Goal: Information Seeking & Learning: Compare options

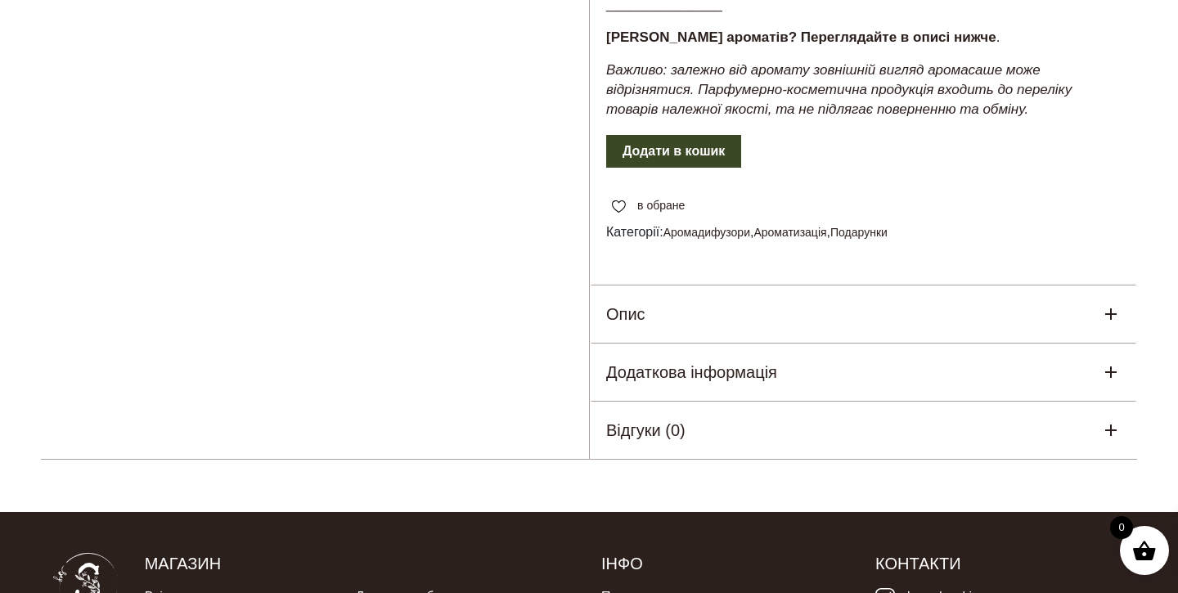
scroll to position [715, 0]
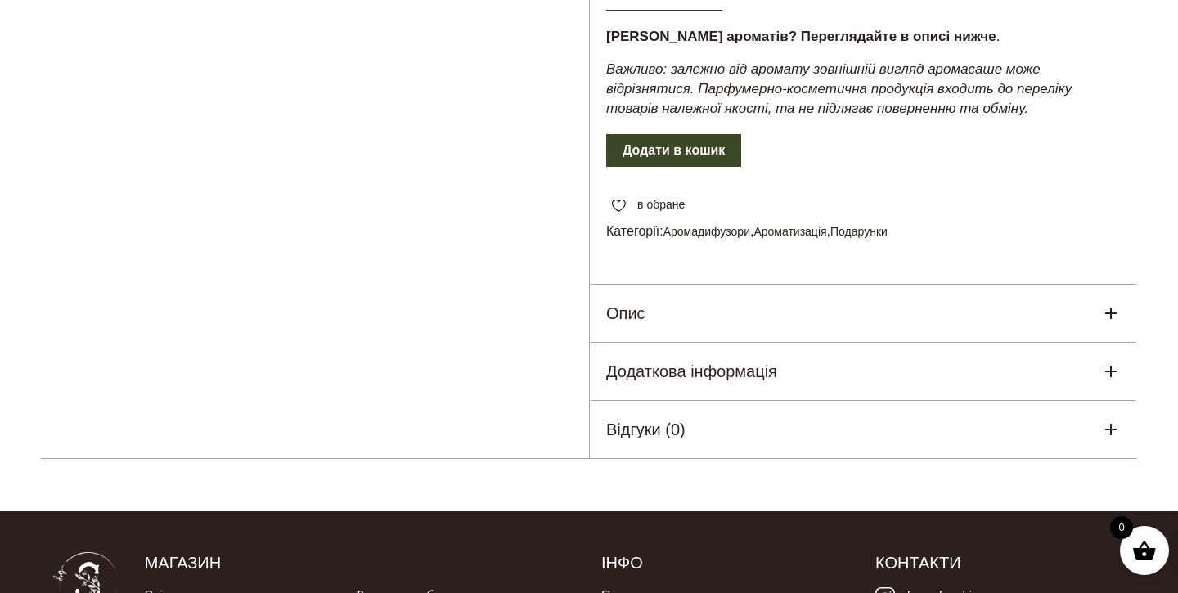
click at [1105, 304] on icon at bounding box center [1111, 314] width 20 height 20
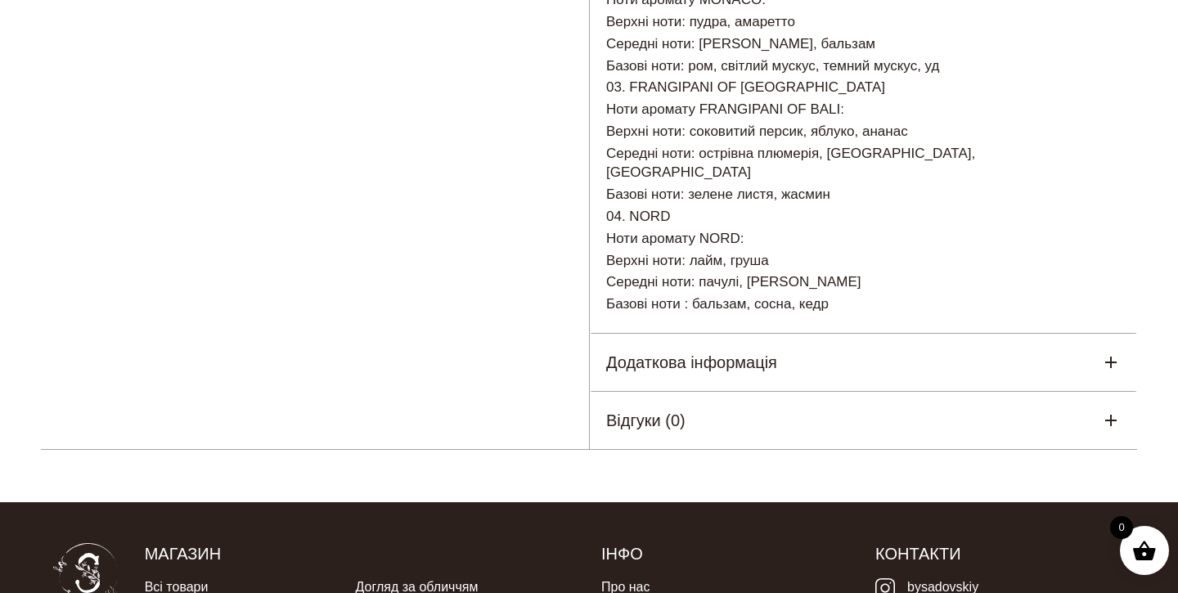
scroll to position [1217, 0]
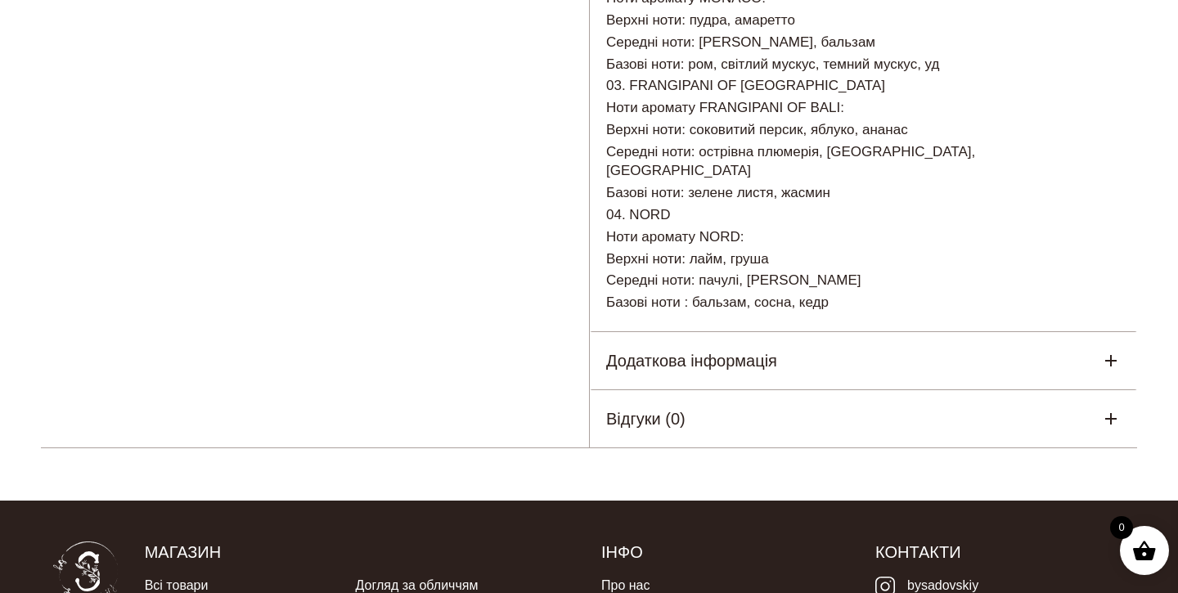
click at [1073, 332] on div "Додаткова інформація" at bounding box center [863, 360] width 547 height 57
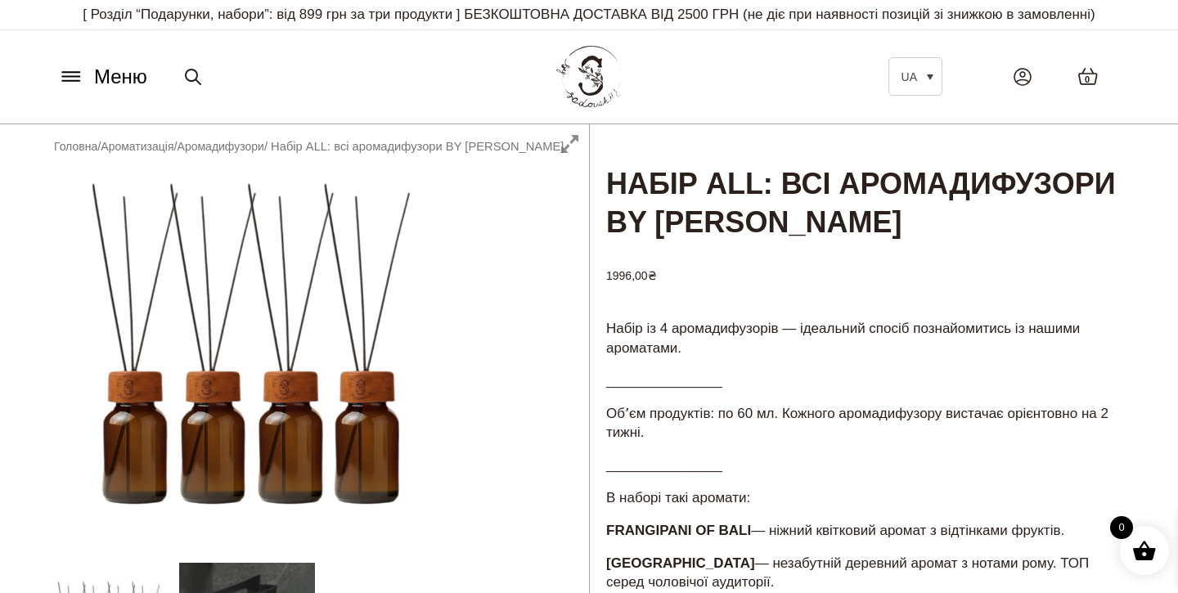
scroll to position [0, 0]
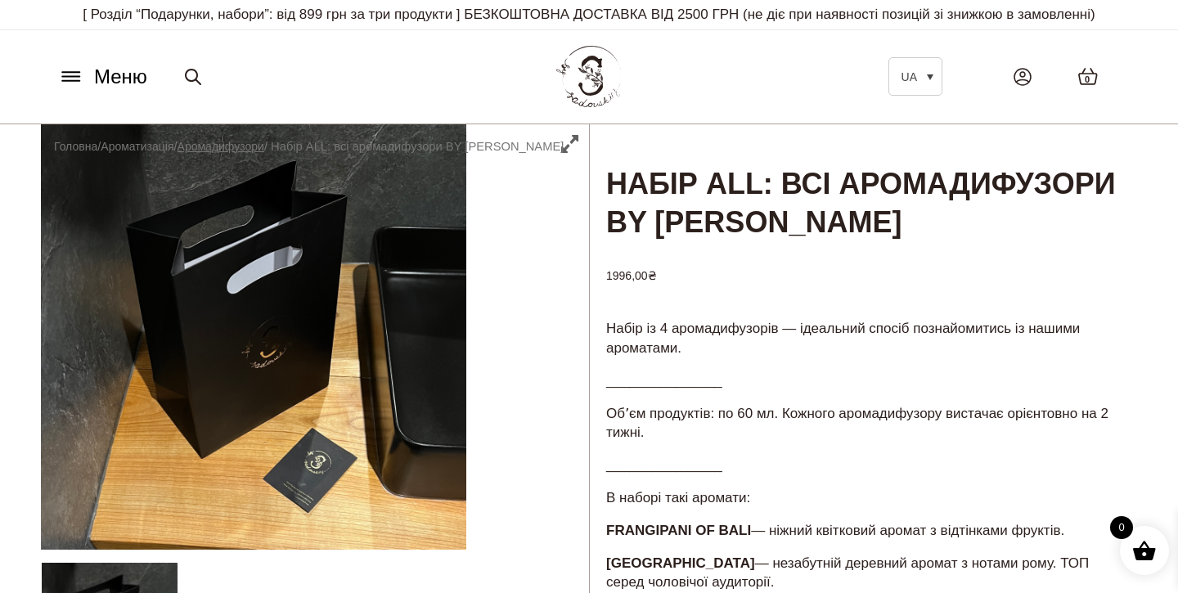
click at [259, 143] on link "Аромадифузори" at bounding box center [221, 146] width 87 height 13
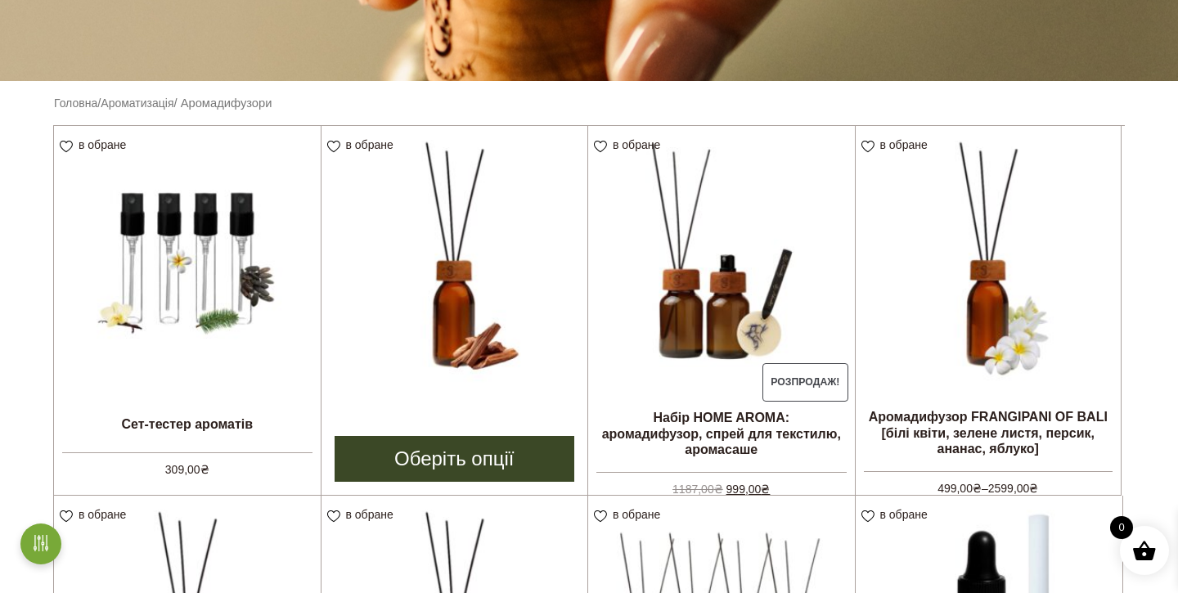
scroll to position [381, 0]
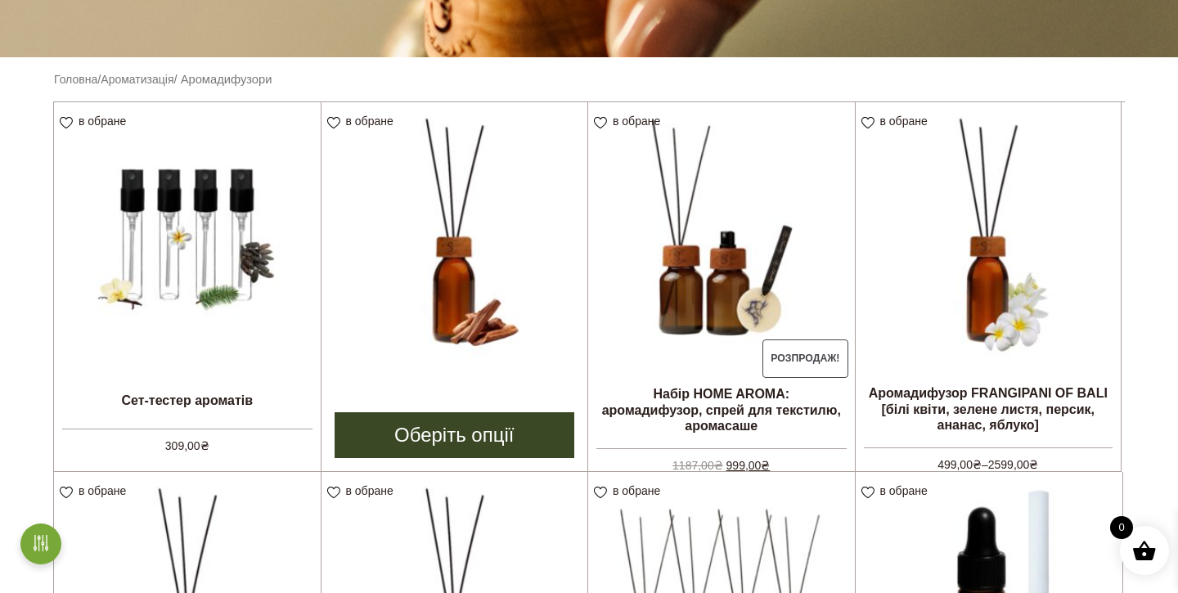
click at [460, 254] on img at bounding box center [455, 235] width 267 height 267
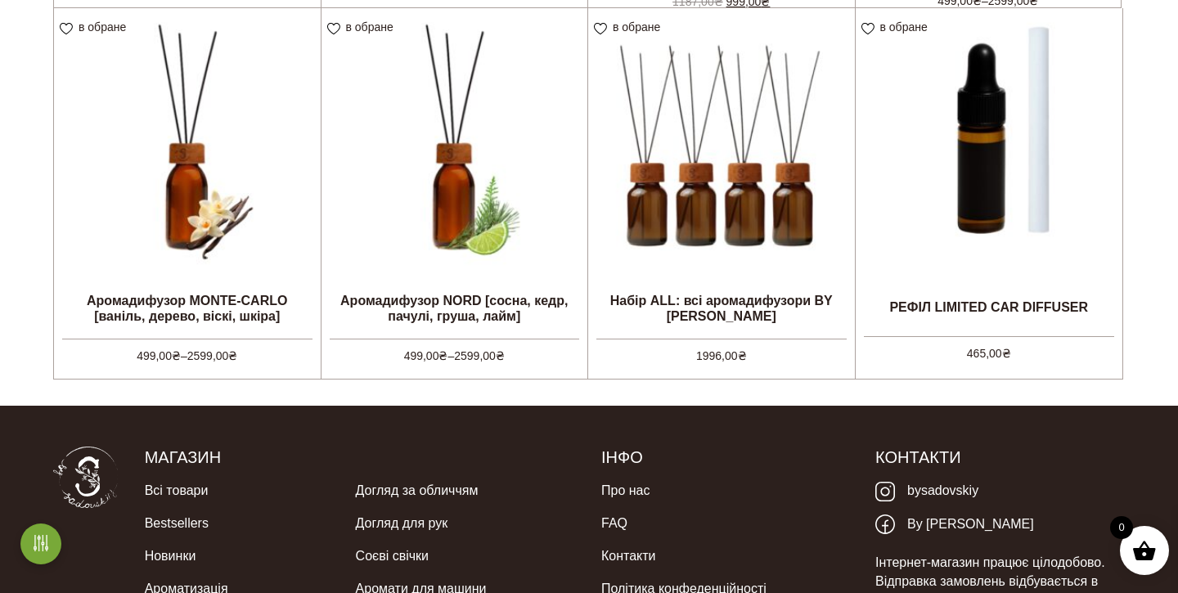
scroll to position [846, 0]
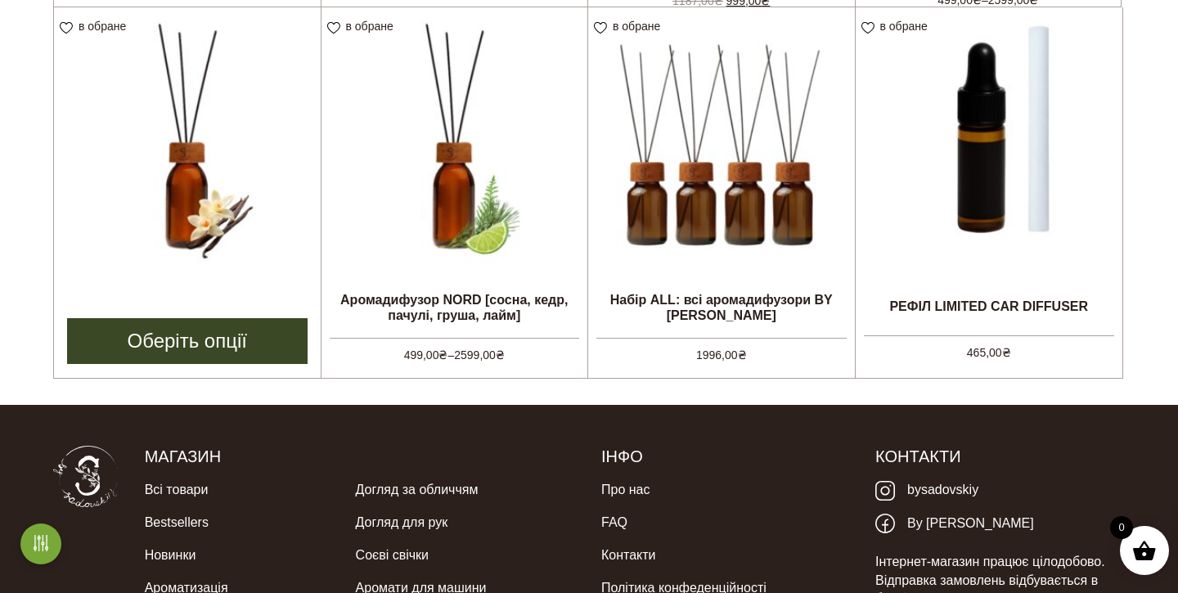
click at [189, 175] on img at bounding box center [187, 140] width 267 height 267
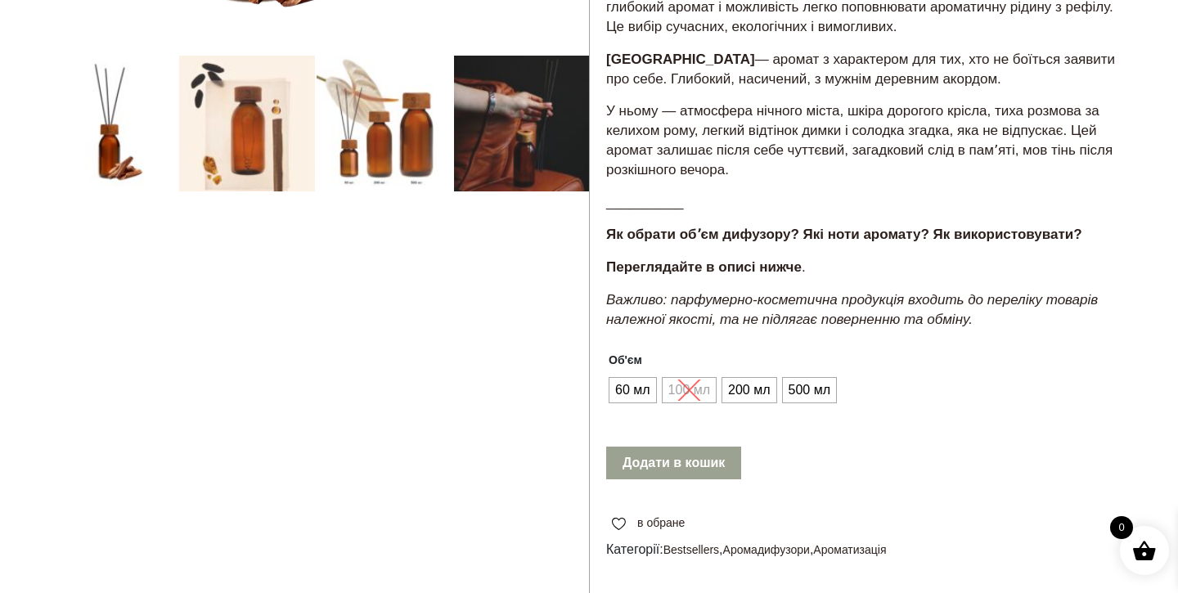
scroll to position [509, 0]
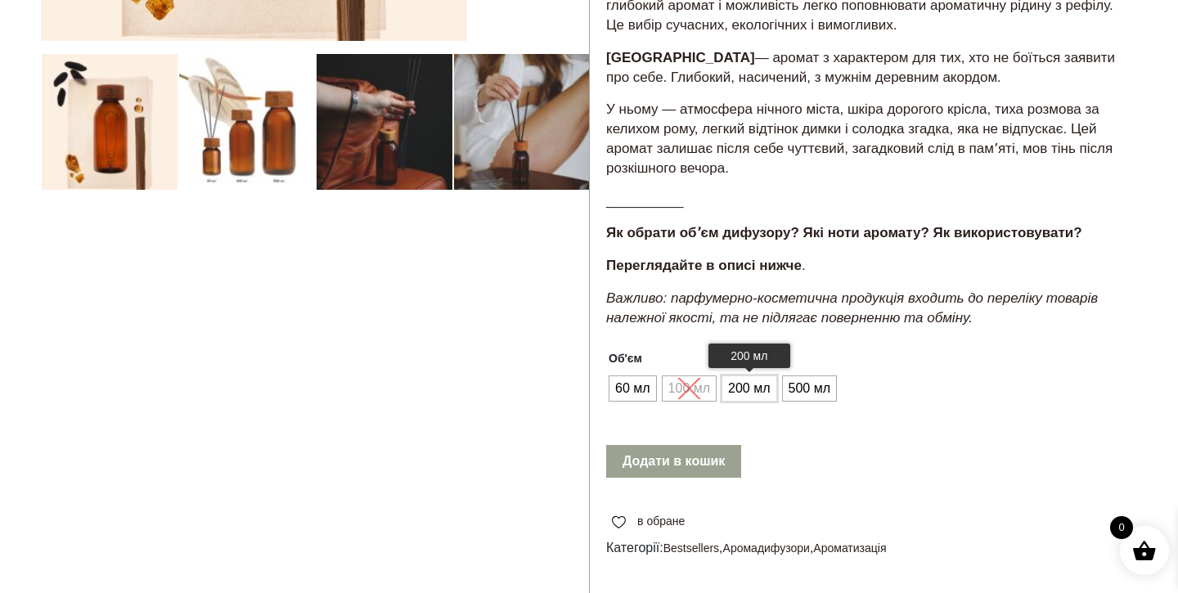
click at [743, 376] on span "200 мл" at bounding box center [749, 389] width 50 height 26
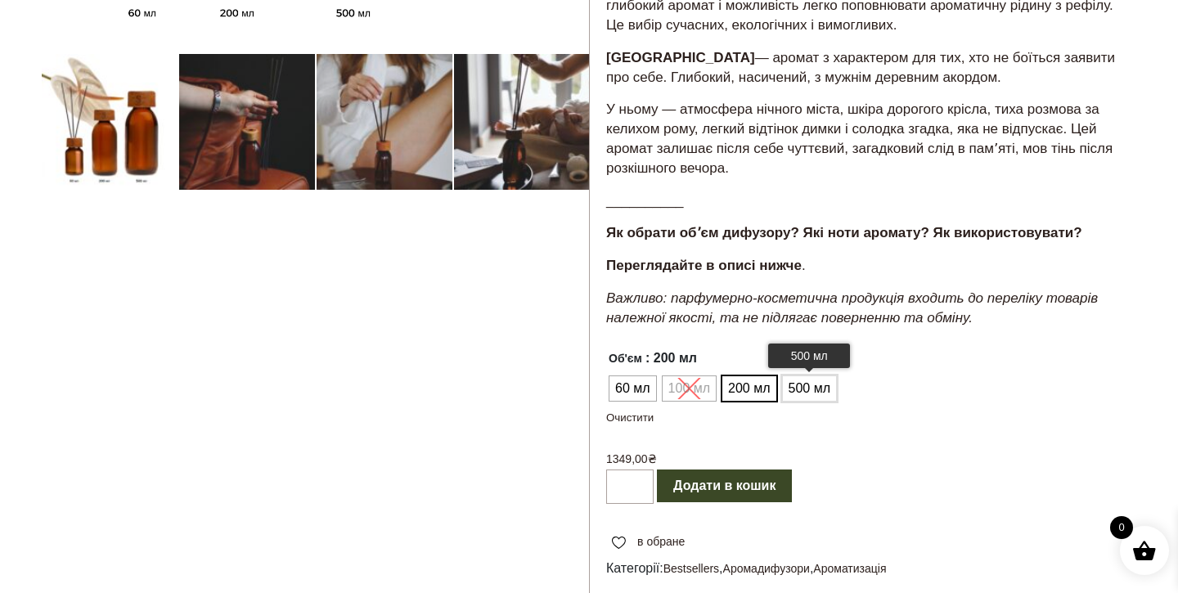
click at [799, 376] on span "500 мл" at bounding box center [810, 389] width 50 height 26
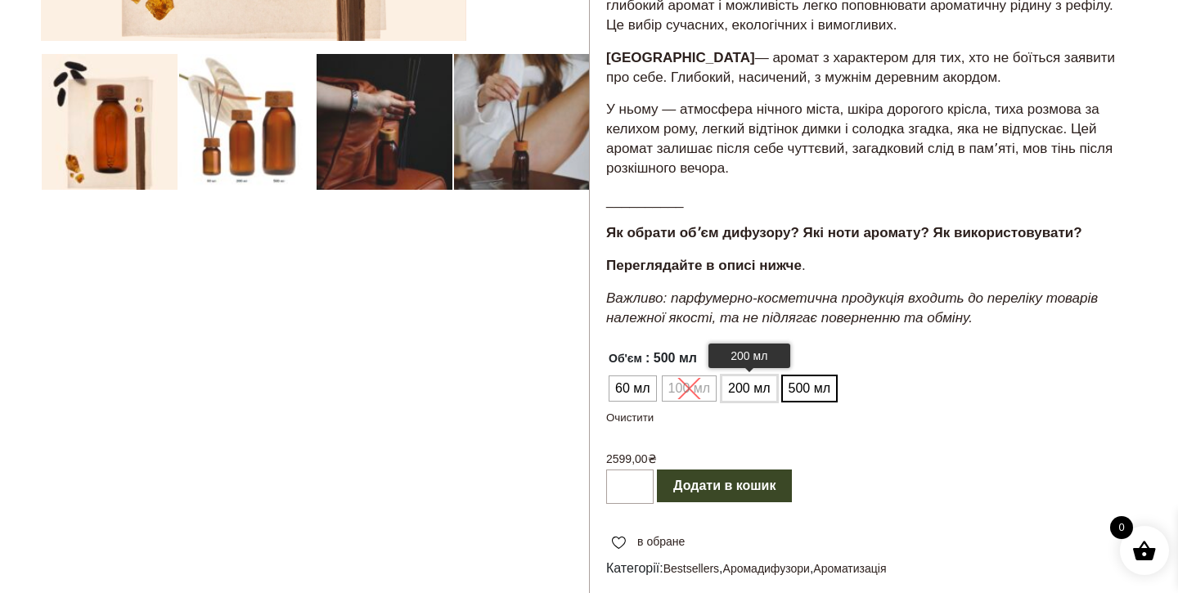
click at [760, 376] on span "200 мл" at bounding box center [749, 389] width 50 height 26
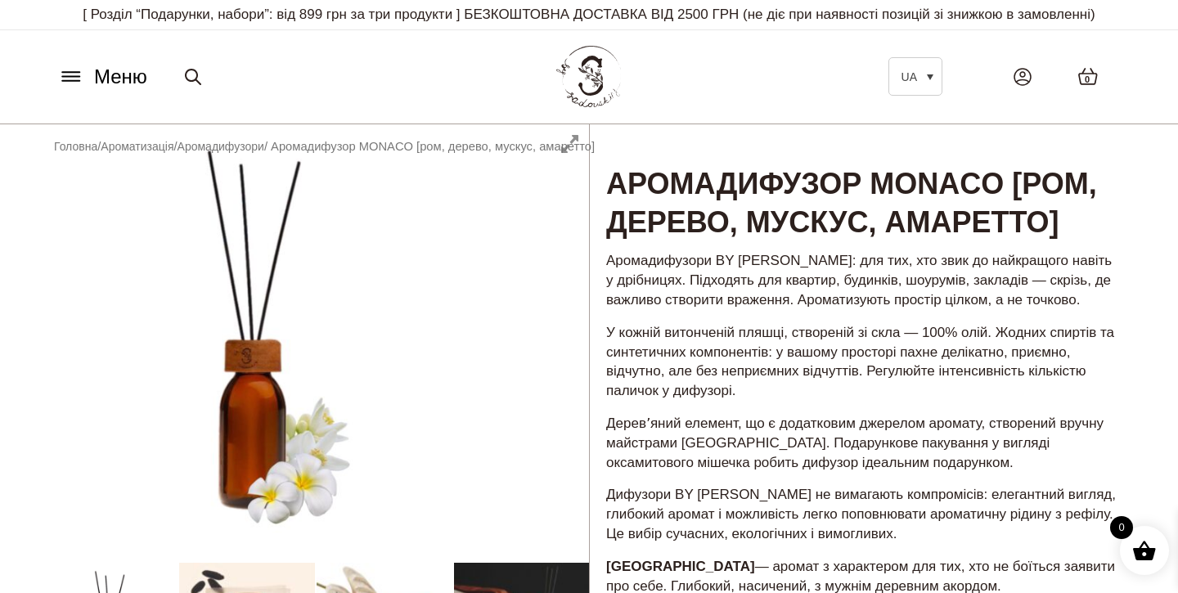
scroll to position [0, 0]
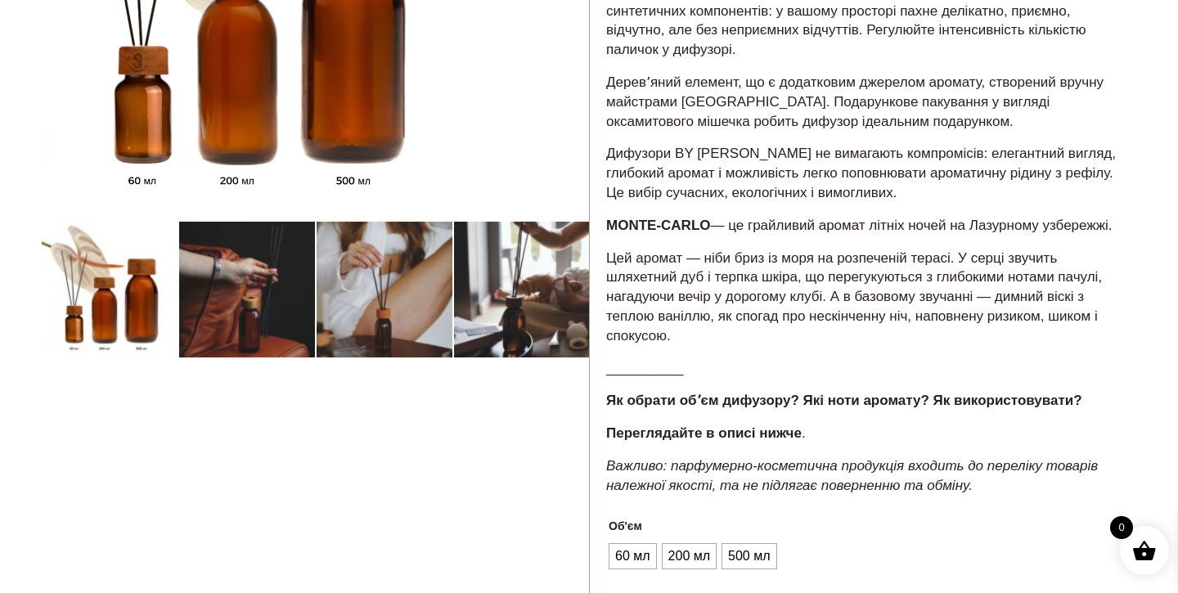
scroll to position [347, 0]
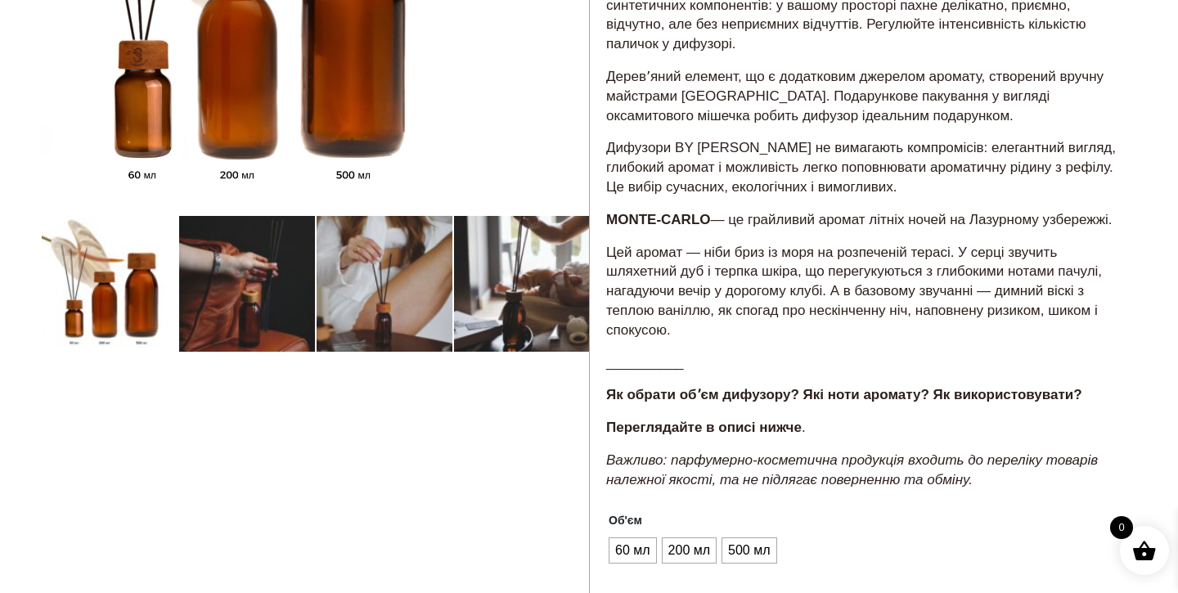
click at [111, 298] on div at bounding box center [315, 357] width 548 height 1160
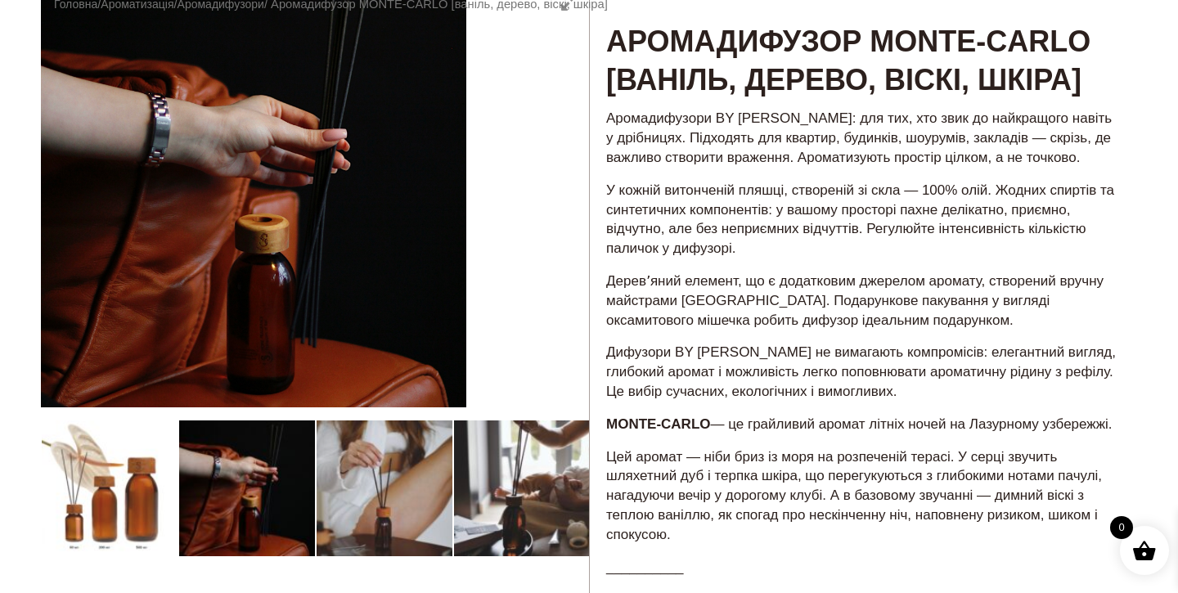
scroll to position [142, 0]
